Goal: Information Seeking & Learning: Learn about a topic

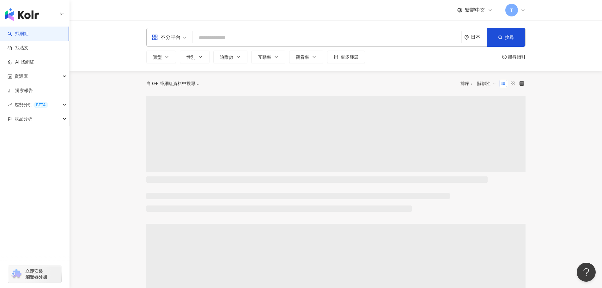
click at [239, 39] on input "search" at bounding box center [326, 38] width 263 height 12
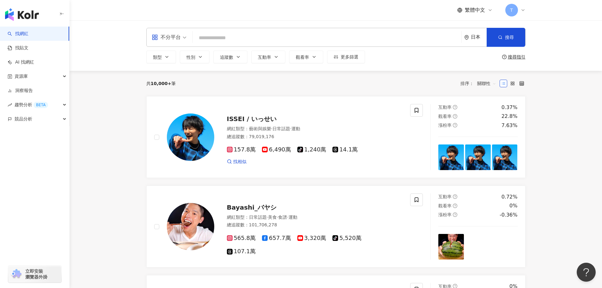
type input "**********"
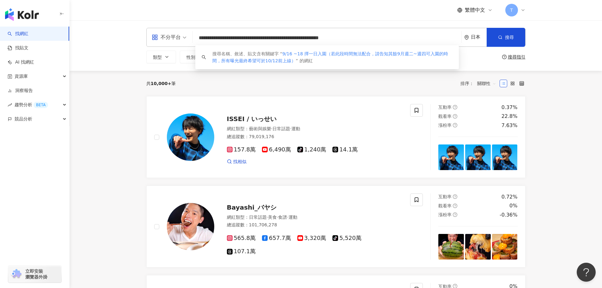
drag, startPoint x: 453, startPoint y: 39, endPoint x: 0, endPoint y: 31, distance: 453.6
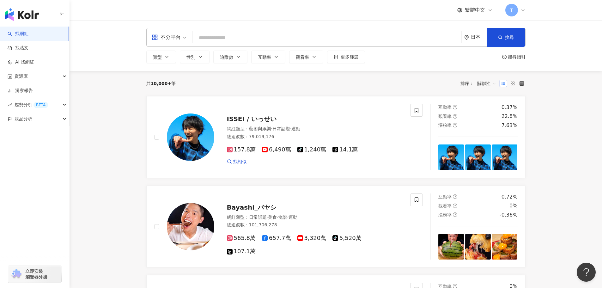
click at [219, 36] on input "search" at bounding box center [326, 38] width 263 height 12
paste input "********"
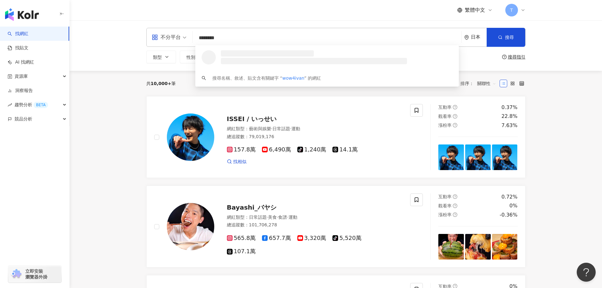
type input "********"
click at [480, 40] on div "日本" at bounding box center [479, 36] width 16 height 5
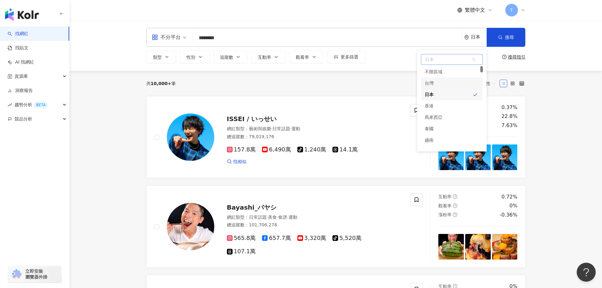
click at [442, 81] on div "台灣" at bounding box center [452, 82] width 62 height 11
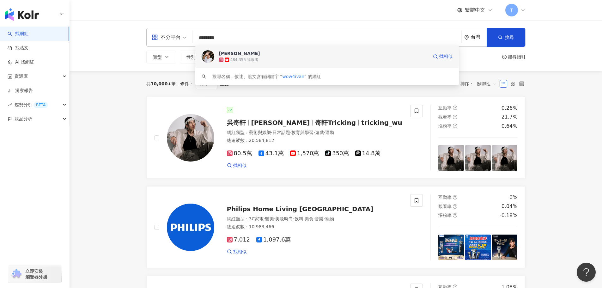
click at [265, 57] on div "484,355 追蹤者" at bounding box center [323, 60] width 209 height 6
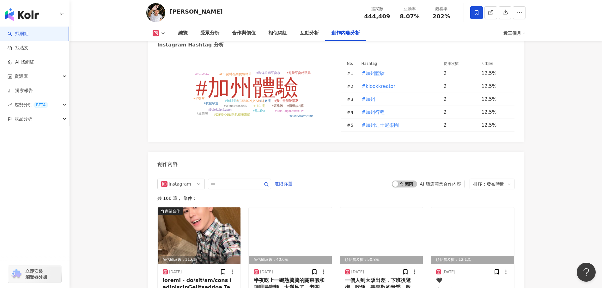
scroll to position [1863, 0]
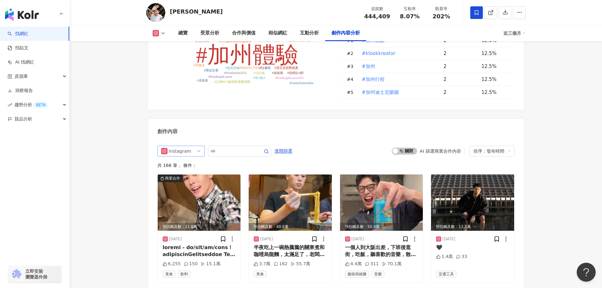
click at [189, 146] on div "Instagram" at bounding box center [179, 151] width 21 height 10
click at [188, 182] on div "YouTube" at bounding box center [180, 185] width 21 height 7
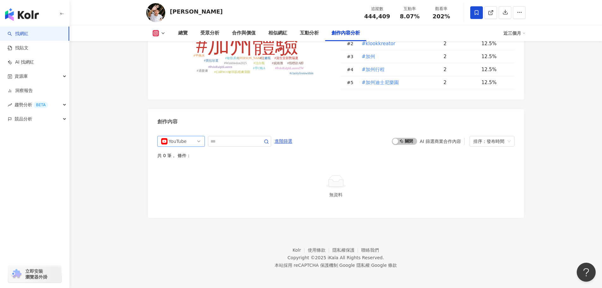
scroll to position [1861, 0]
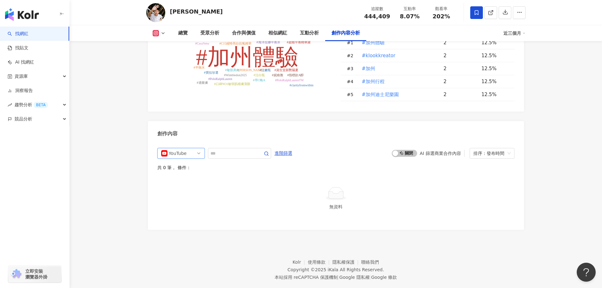
click at [169, 148] on div "YouTube" at bounding box center [179, 153] width 21 height 10
click at [181, 174] on div "Instagram" at bounding box center [180, 177] width 21 height 7
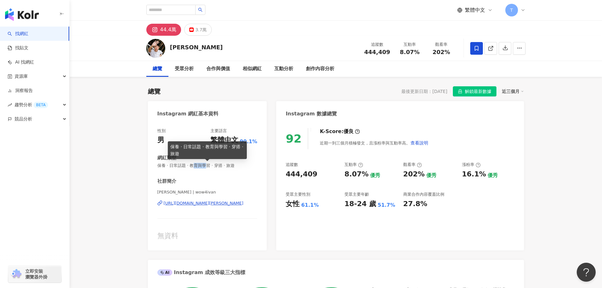
drag, startPoint x: 196, startPoint y: 165, endPoint x: 208, endPoint y: 166, distance: 12.1
click at [208, 166] on span "保養 · 日常話題 · 教育與學習 · 穿搭 · 旅遊" at bounding box center [207, 166] width 100 height 6
click at [198, 166] on span "保養 · 日常話題 · 教育與學習 · 穿搭 · 旅遊" at bounding box center [207, 166] width 100 height 6
click at [196, 32] on div "3.7萬" at bounding box center [200, 29] width 11 height 9
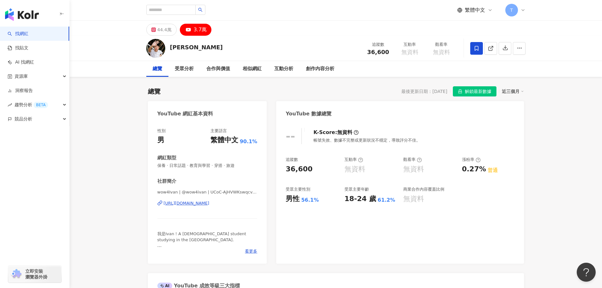
click at [203, 203] on div "[URL][DOMAIN_NAME]" at bounding box center [187, 203] width 46 height 6
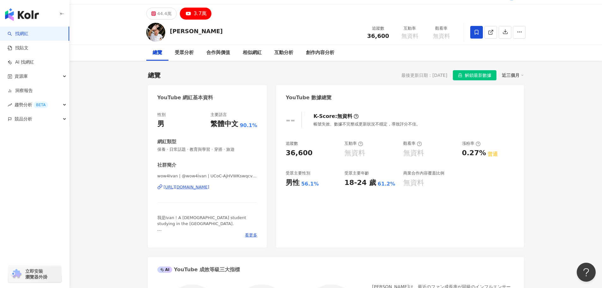
scroll to position [32, 0]
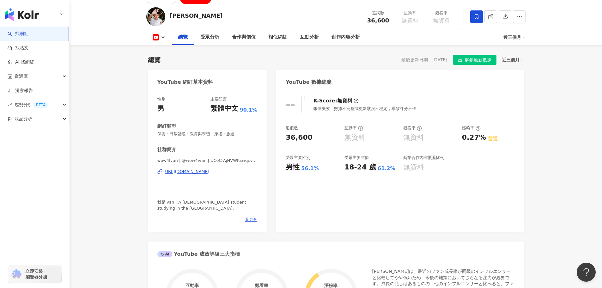
click at [248, 217] on span "看更多" at bounding box center [251, 220] width 12 height 6
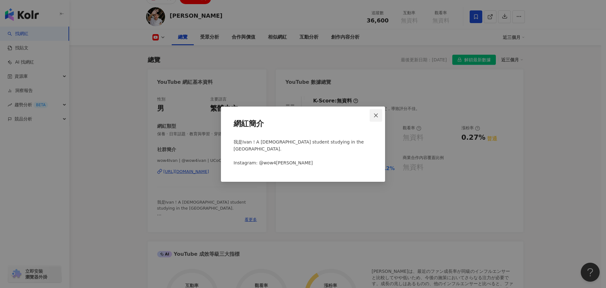
click at [377, 115] on button "Close" at bounding box center [376, 115] width 13 height 13
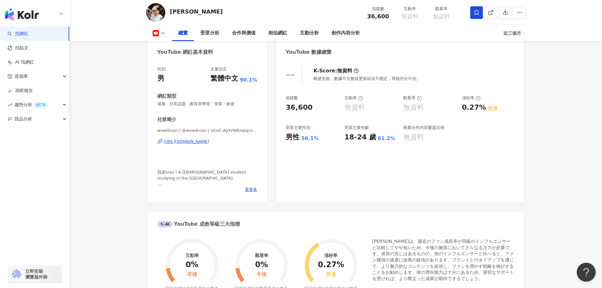
scroll to position [0, 0]
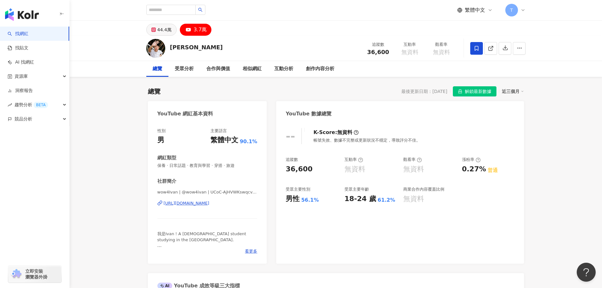
click at [159, 30] on div "44.4萬" at bounding box center [164, 29] width 14 height 9
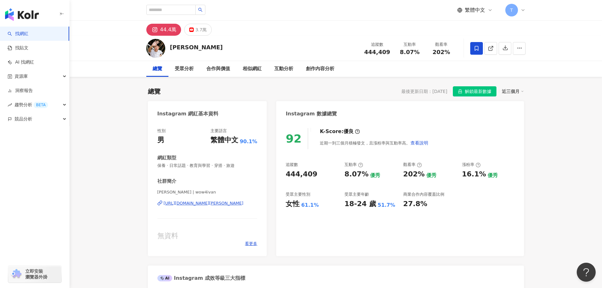
scroll to position [63, 0]
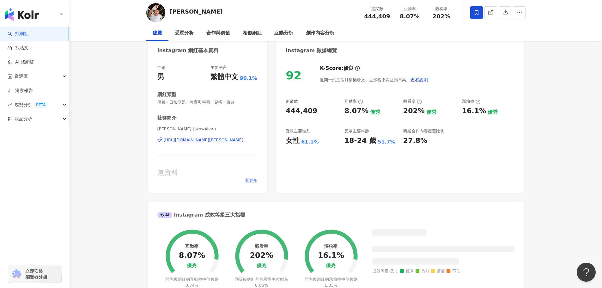
click at [252, 182] on span "看更多" at bounding box center [251, 180] width 12 height 6
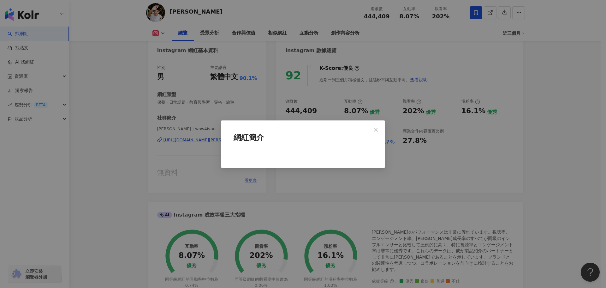
click at [252, 182] on div "網紅簡介" at bounding box center [303, 144] width 606 height 288
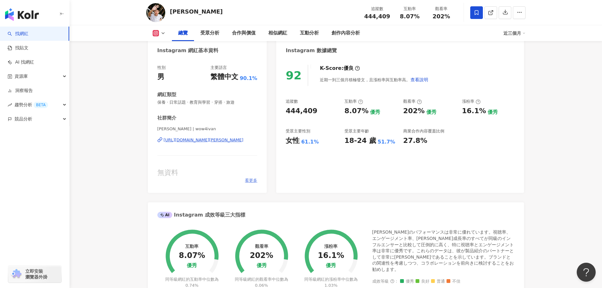
click at [252, 182] on span "看更多" at bounding box center [251, 180] width 12 height 6
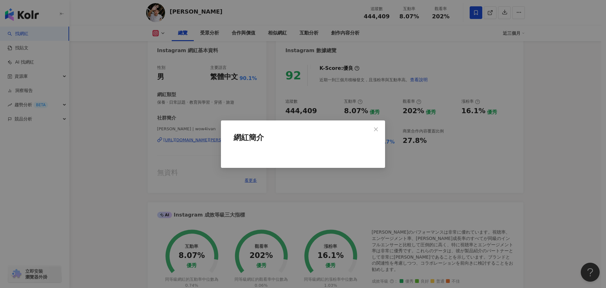
click at [182, 189] on div "網紅簡介" at bounding box center [303, 144] width 606 height 288
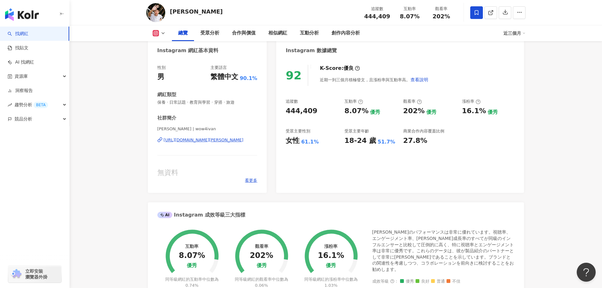
click at [198, 142] on div "[URL][DOMAIN_NAME][PERSON_NAME]" at bounding box center [204, 140] width 80 height 6
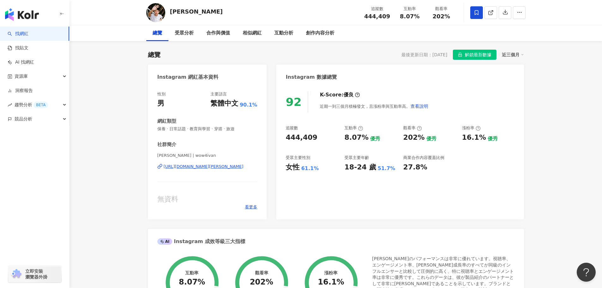
scroll to position [0, 0]
